Goal: Check status: Check status

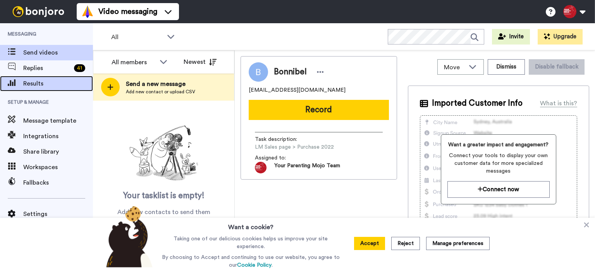
click at [31, 79] on div "Results" at bounding box center [46, 83] width 93 height 15
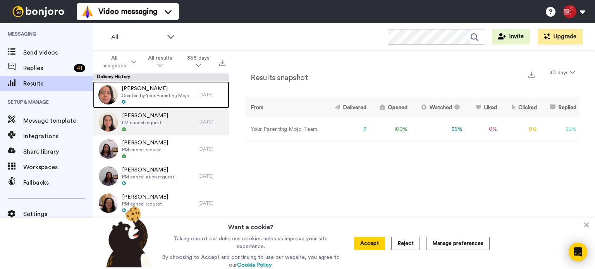
drag, startPoint x: 173, startPoint y: 98, endPoint x: 201, endPoint y: 121, distance: 35.7
click at [173, 98] on span "Created by Your Parenting Mojo Team" at bounding box center [158, 96] width 73 height 6
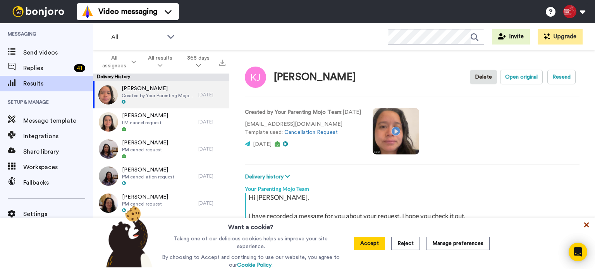
click at [586, 228] on icon at bounding box center [586, 225] width 8 height 8
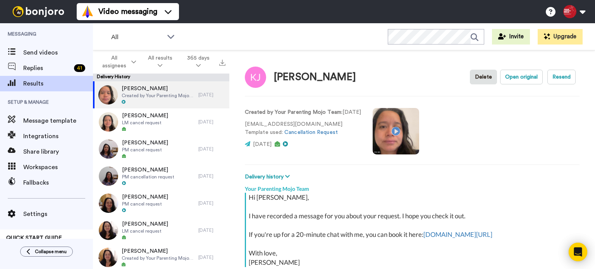
click at [403, 135] on video at bounding box center [395, 131] width 46 height 46
type textarea "x"
click at [400, 136] on video at bounding box center [395, 131] width 46 height 46
